Goal: Information Seeking & Learning: Learn about a topic

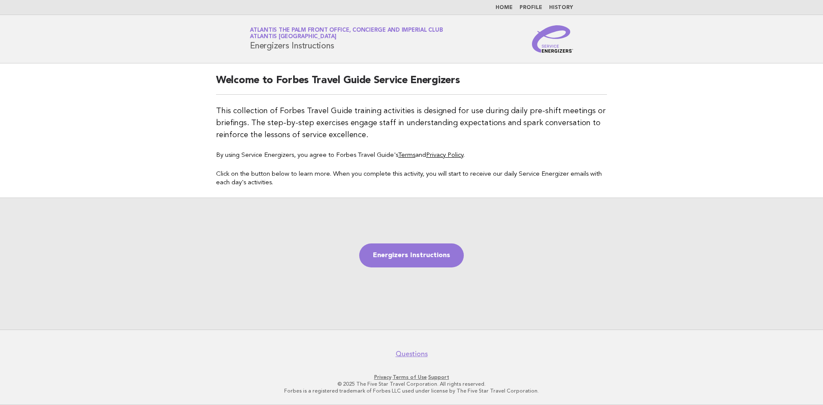
click at [507, 10] on link "Home" at bounding box center [504, 7] width 17 height 5
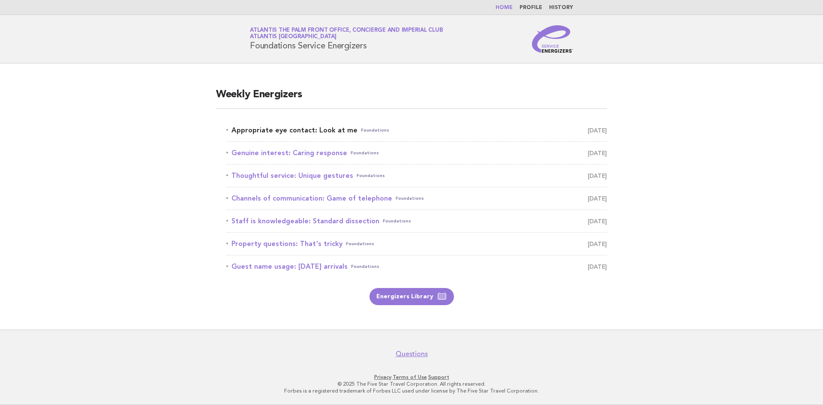
click at [282, 133] on link "Appropriate eye contact: Look at me Foundations August 26" at bounding box center [416, 130] width 381 height 12
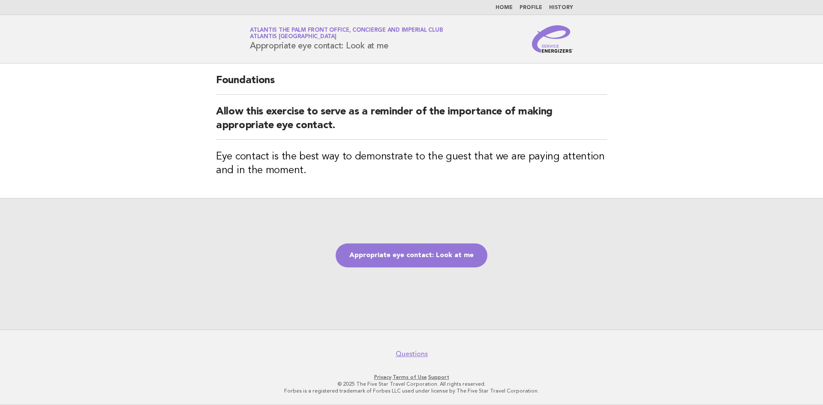
drag, startPoint x: 243, startPoint y: 48, endPoint x: 388, endPoint y: 54, distance: 145.9
click at [388, 54] on header "Service Energizers Atlantis The Palm Front Office, Concierge and Imperial Club …" at bounding box center [411, 39] width 823 height 48
copy h1 "Appropriate eye contact: Look at me"
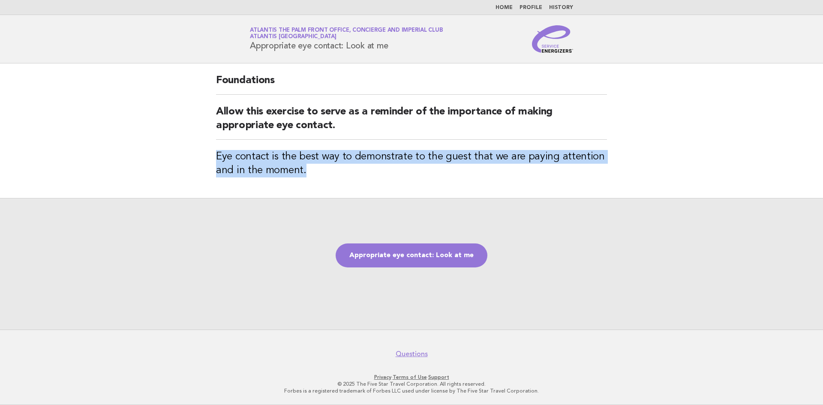
drag, startPoint x: 212, startPoint y: 154, endPoint x: 316, endPoint y: 173, distance: 105.8
click at [316, 173] on div "Foundations Allow this exercise to serve as a reminder of the importance of mak…" at bounding box center [412, 130] width 412 height 135
copy h3 "Eye contact is the best way to demonstrate to the guest that we are paying atte…"
click at [443, 256] on link "Appropriate eye contact: Look at me" at bounding box center [412, 256] width 152 height 24
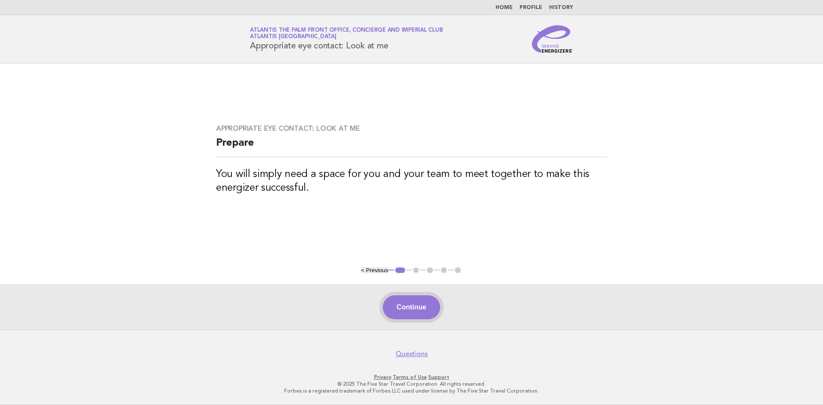
click at [394, 304] on button "Continue" at bounding box center [411, 307] width 57 height 24
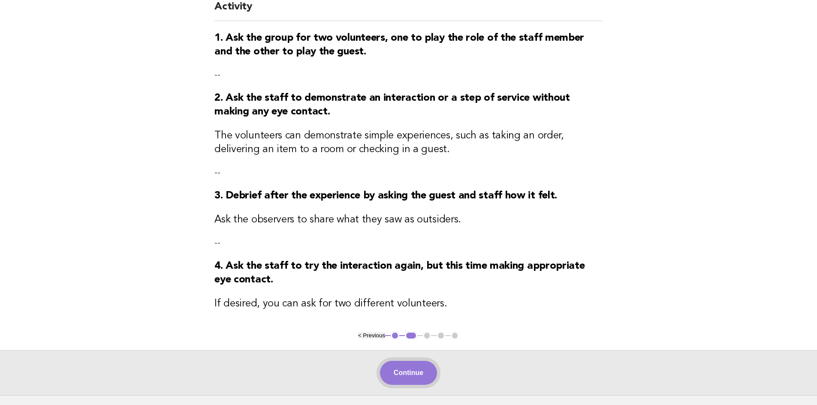
click at [388, 373] on button "Continue" at bounding box center [408, 373] width 57 height 24
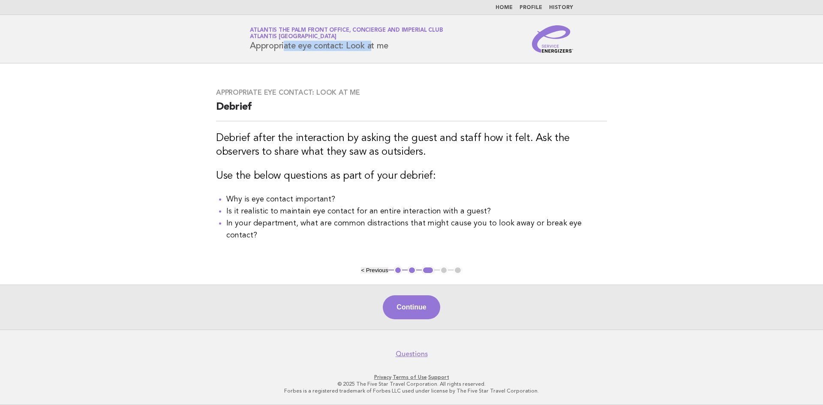
drag, startPoint x: 249, startPoint y: 46, endPoint x: 342, endPoint y: 51, distance: 92.7
click at [342, 51] on div "Service Energizers Atlantis The Palm Front Office, Concierge and Imperial Club …" at bounding box center [411, 38] width 347 height 27
copy h1 "Appropriate eye contact"
click at [394, 309] on button "Continue" at bounding box center [411, 307] width 57 height 24
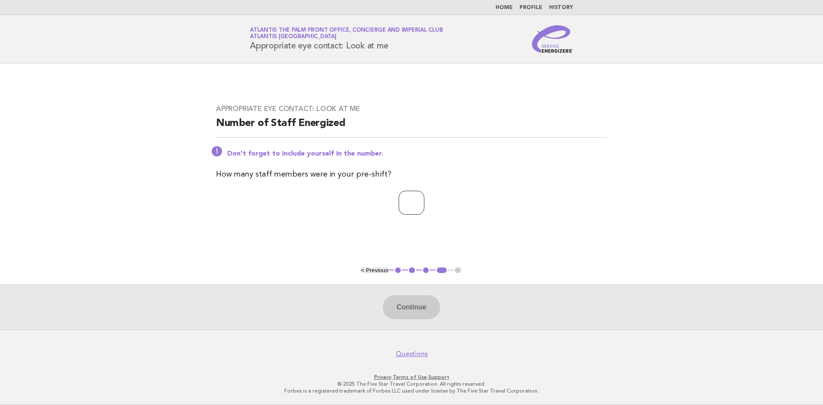
click at [424, 210] on input "number" at bounding box center [412, 203] width 26 height 24
type input "*"
click at [415, 309] on button "Continue" at bounding box center [411, 307] width 57 height 24
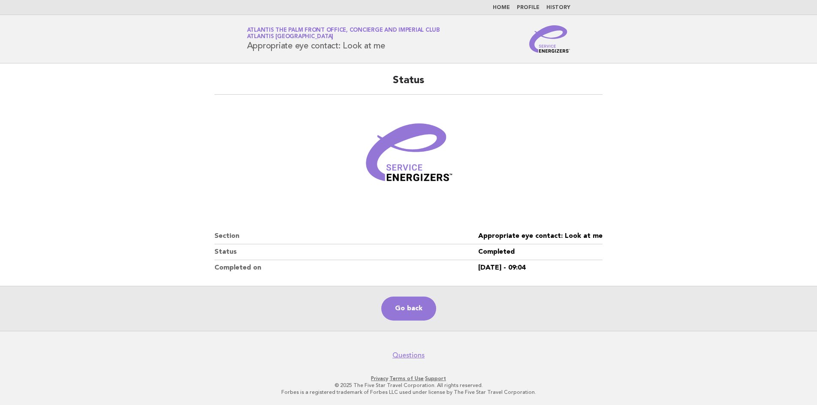
click at [779, 190] on main "Status Section Appropriate eye contact: Look at me Status Completed Completed o…" at bounding box center [408, 197] width 817 height 268
